Goal: Task Accomplishment & Management: Manage account settings

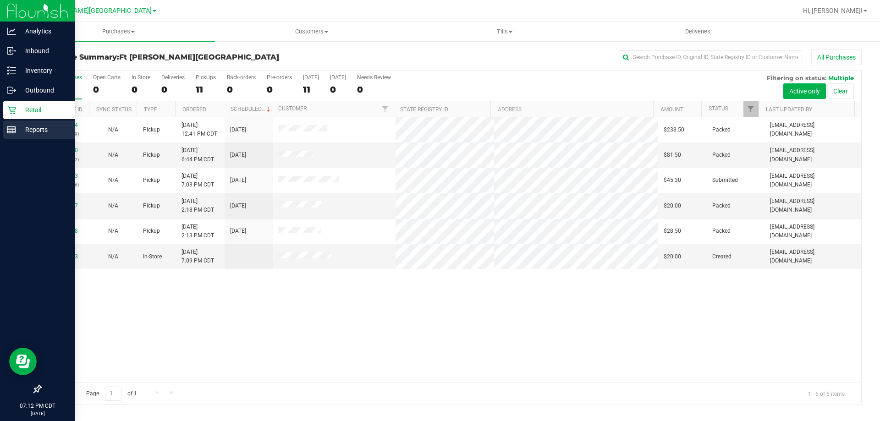
click at [38, 129] on p "Reports" at bounding box center [43, 129] width 55 height 11
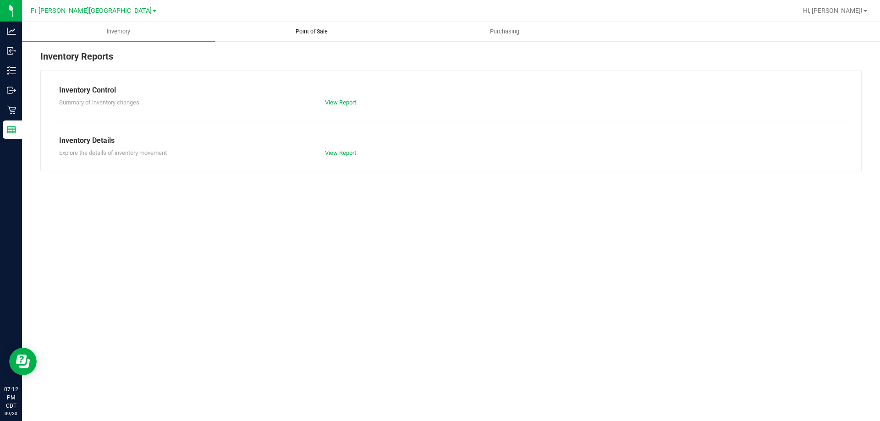
click at [312, 31] on span "Point of Sale" at bounding box center [311, 31] width 57 height 8
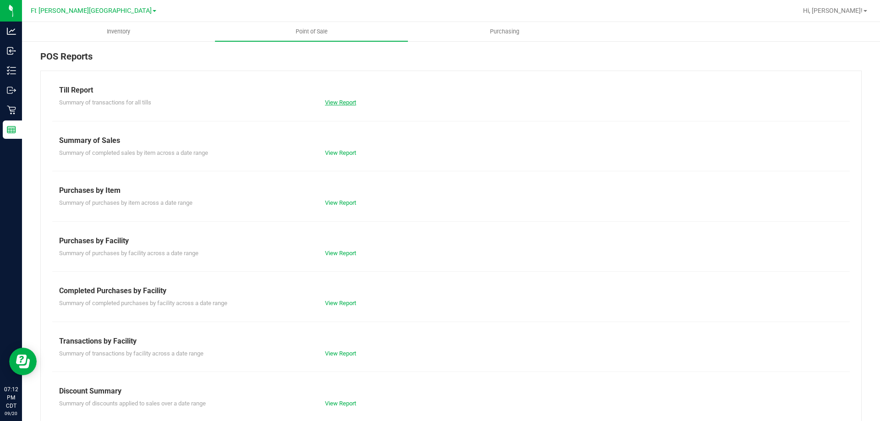
click at [342, 101] on link "View Report" at bounding box center [340, 102] width 31 height 7
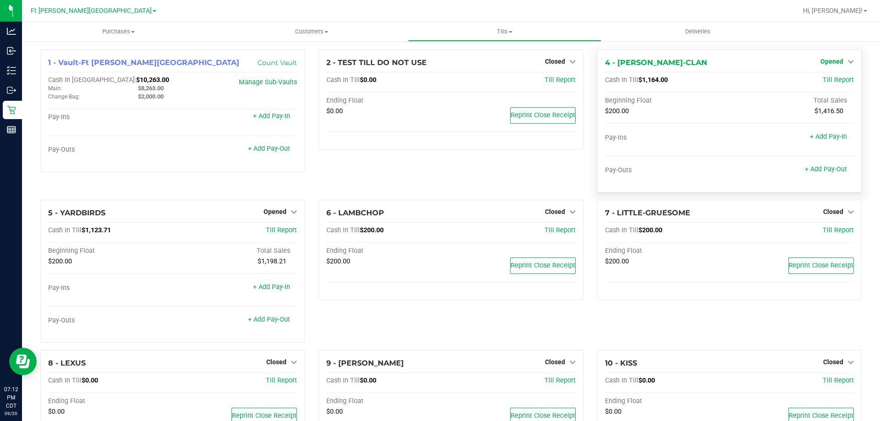
click at [828, 60] on span "Opened" at bounding box center [831, 61] width 23 height 7
click at [827, 86] on div "Close Till" at bounding box center [833, 80] width 68 height 11
click at [825, 82] on link "Close Till" at bounding box center [832, 80] width 25 height 7
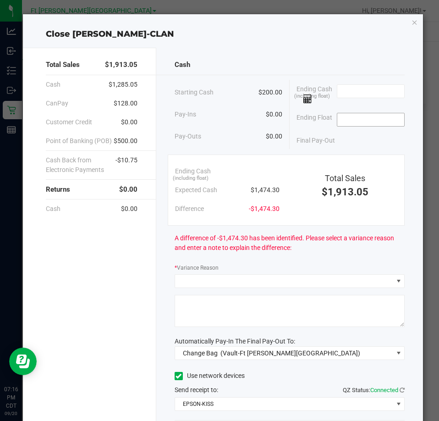
drag, startPoint x: 341, startPoint y: 123, endPoint x: 346, endPoint y: 122, distance: 5.1
click at [343, 123] on input at bounding box center [370, 119] width 67 height 13
type input "$200.00"
click at [355, 91] on input at bounding box center [370, 91] width 67 height 13
click at [356, 90] on input at bounding box center [370, 91] width 67 height 13
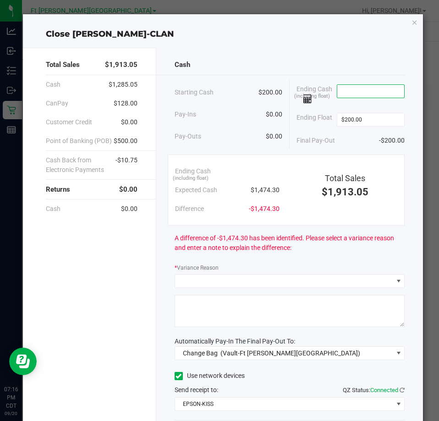
click at [356, 90] on input at bounding box center [370, 91] width 67 height 13
type input "7"
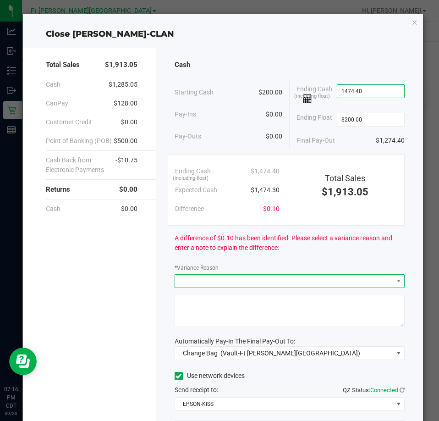
type input "$1,474.40"
click at [280, 279] on span at bounding box center [284, 280] width 218 height 13
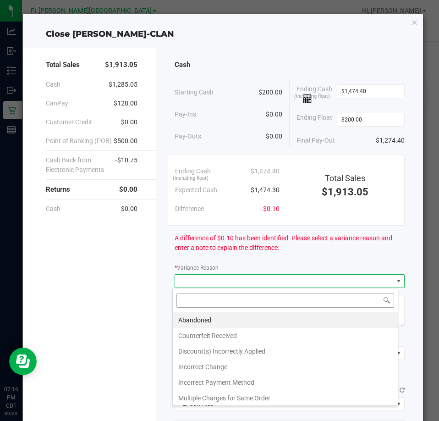
scroll to position [14, 226]
click at [205, 318] on li "Abandoned" at bounding box center [285, 320] width 225 height 16
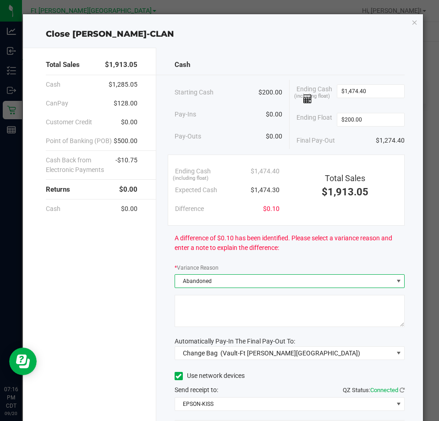
click at [195, 310] on textarea at bounding box center [290, 311] width 230 height 32
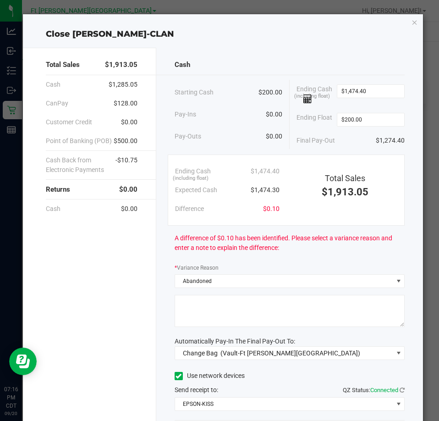
click at [195, 310] on textarea at bounding box center [290, 311] width 230 height 32
click at [189, 304] on textarea at bounding box center [290, 311] width 230 height 32
click at [189, 305] on textarea at bounding box center [290, 311] width 230 height 32
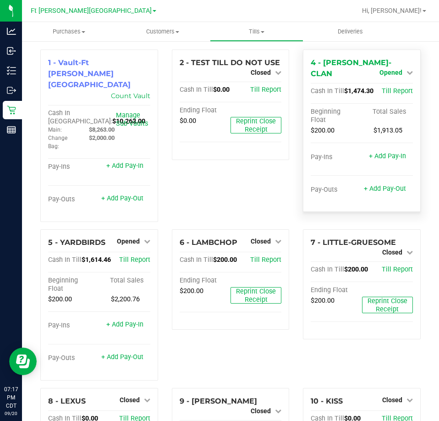
click at [384, 74] on span "Opened" at bounding box center [390, 72] width 23 height 7
click at [383, 88] on link "Close Till" at bounding box center [391, 91] width 25 height 7
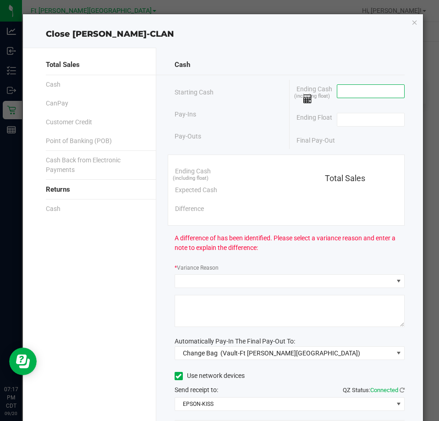
click at [373, 90] on input at bounding box center [370, 91] width 67 height 13
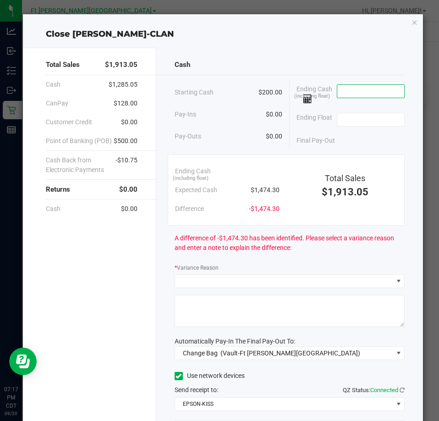
click at [373, 90] on input at bounding box center [370, 91] width 67 height 13
type input "$1,474.40"
click at [379, 115] on input at bounding box center [370, 119] width 67 height 13
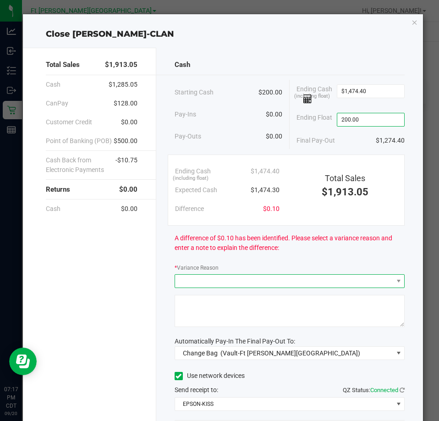
type input "$200.00"
click at [235, 277] on span at bounding box center [284, 280] width 218 height 13
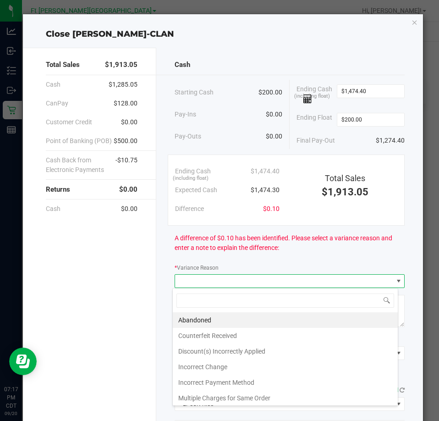
scroll to position [14, 226]
click at [199, 320] on li "Abandoned" at bounding box center [285, 320] width 225 height 16
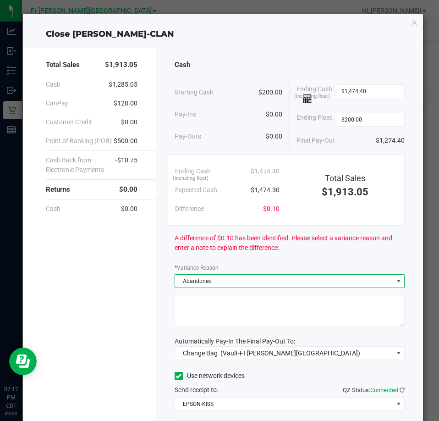
click at [192, 317] on textarea at bounding box center [290, 311] width 230 height 32
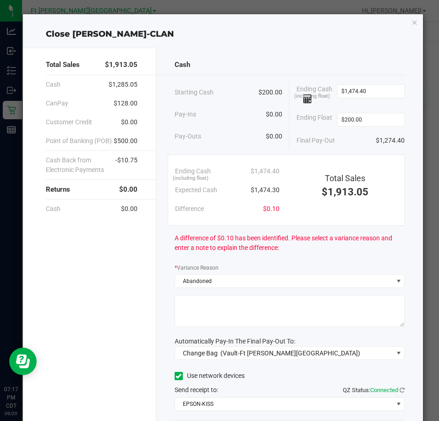
click at [192, 317] on textarea at bounding box center [290, 311] width 230 height 32
type textarea "WTC over .10"
click at [321, 350] on span "Change Bag (Vault-Ft [PERSON_NAME][GEOGRAPHIC_DATA])" at bounding box center [284, 352] width 218 height 13
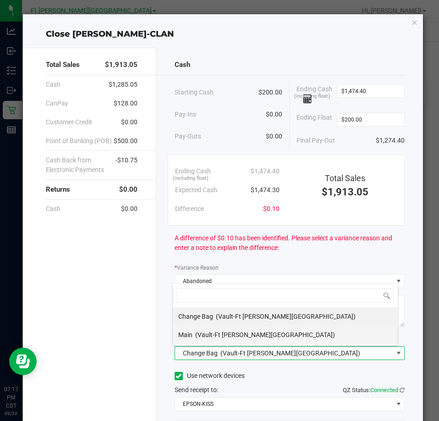
click at [220, 331] on span "(Vault-Ft [PERSON_NAME][GEOGRAPHIC_DATA])" at bounding box center [265, 334] width 140 height 7
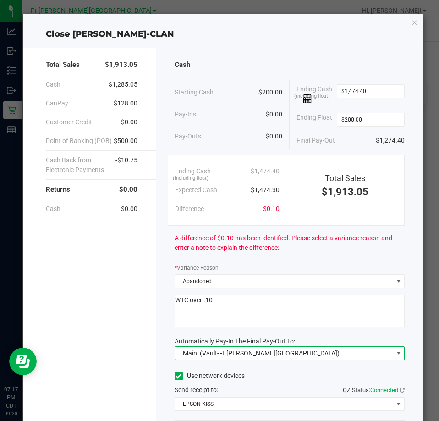
scroll to position [65, 0]
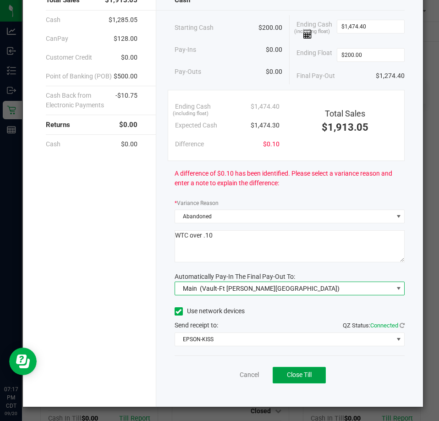
click at [295, 380] on button "Close Till" at bounding box center [299, 375] width 53 height 16
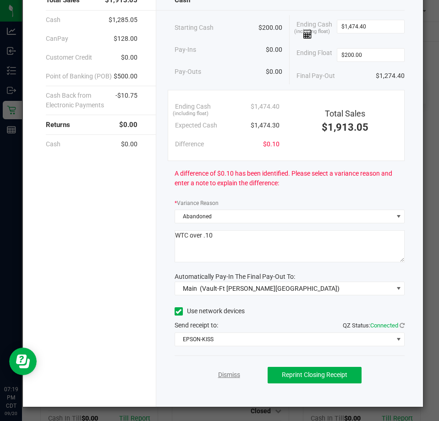
click at [225, 374] on link "Dismiss" at bounding box center [229, 375] width 22 height 10
